Goal: Task Accomplishment & Management: Manage account settings

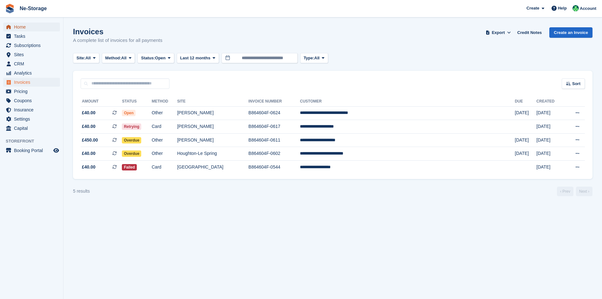
click at [22, 24] on span "Home" at bounding box center [33, 27] width 38 height 9
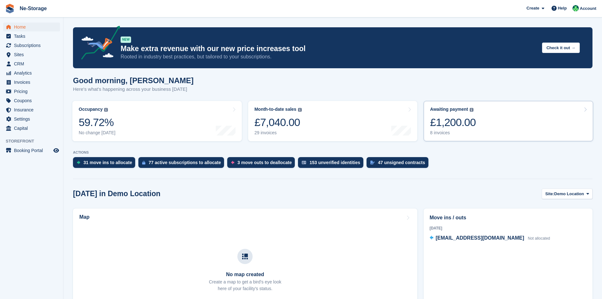
click at [505, 126] on link "Awaiting payment The total outstanding balance on all open invoices. £1,200.00 …" at bounding box center [507, 121] width 169 height 40
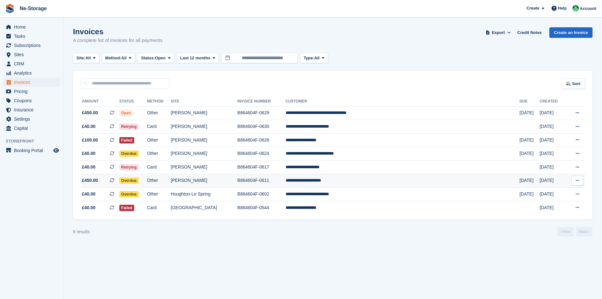
click at [581, 181] on button at bounding box center [577, 181] width 12 height 10
click at [451, 113] on td "**********" at bounding box center [402, 113] width 234 height 14
click at [576, 143] on button at bounding box center [577, 140] width 12 height 10
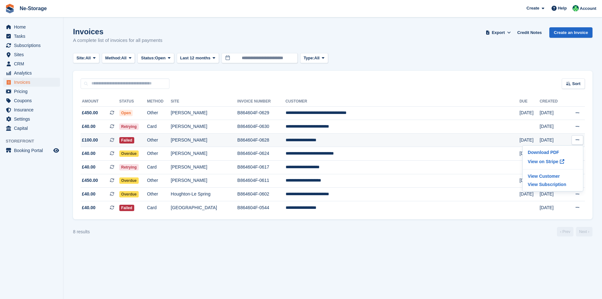
click at [576, 143] on button at bounding box center [577, 140] width 12 height 10
